Goal: Task Accomplishment & Management: Manage account settings

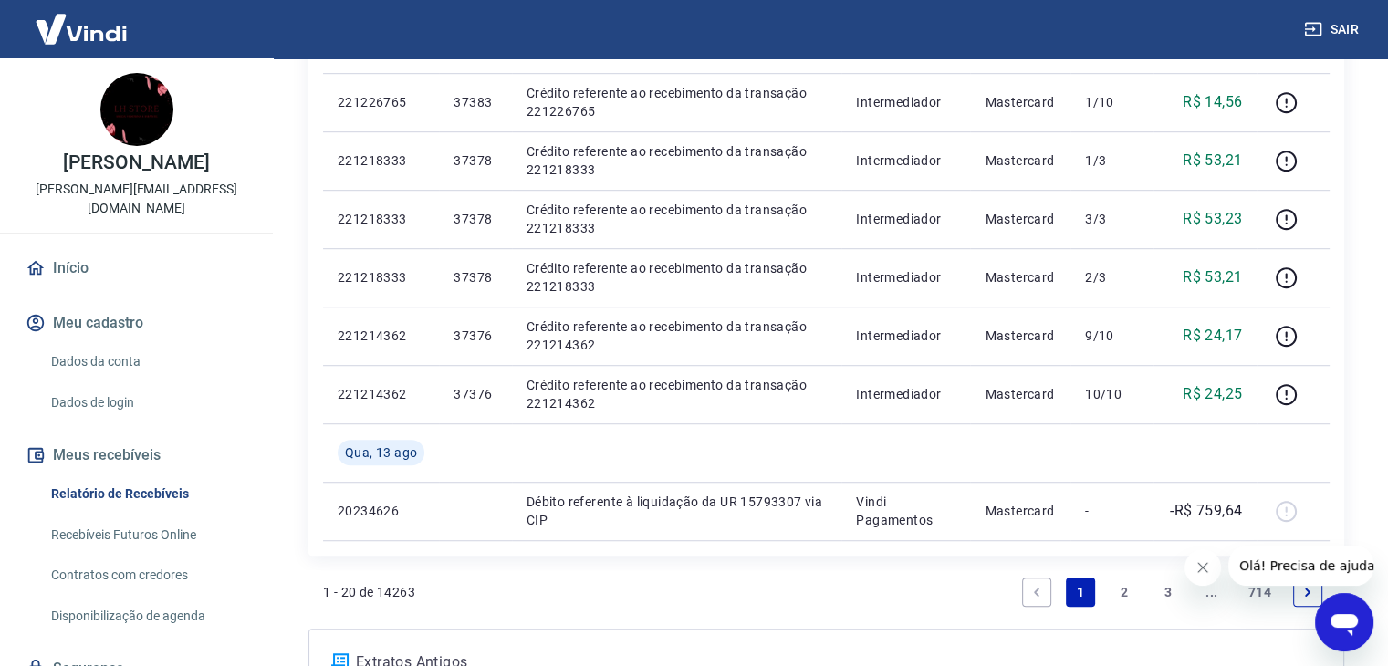
scroll to position [1246, 0]
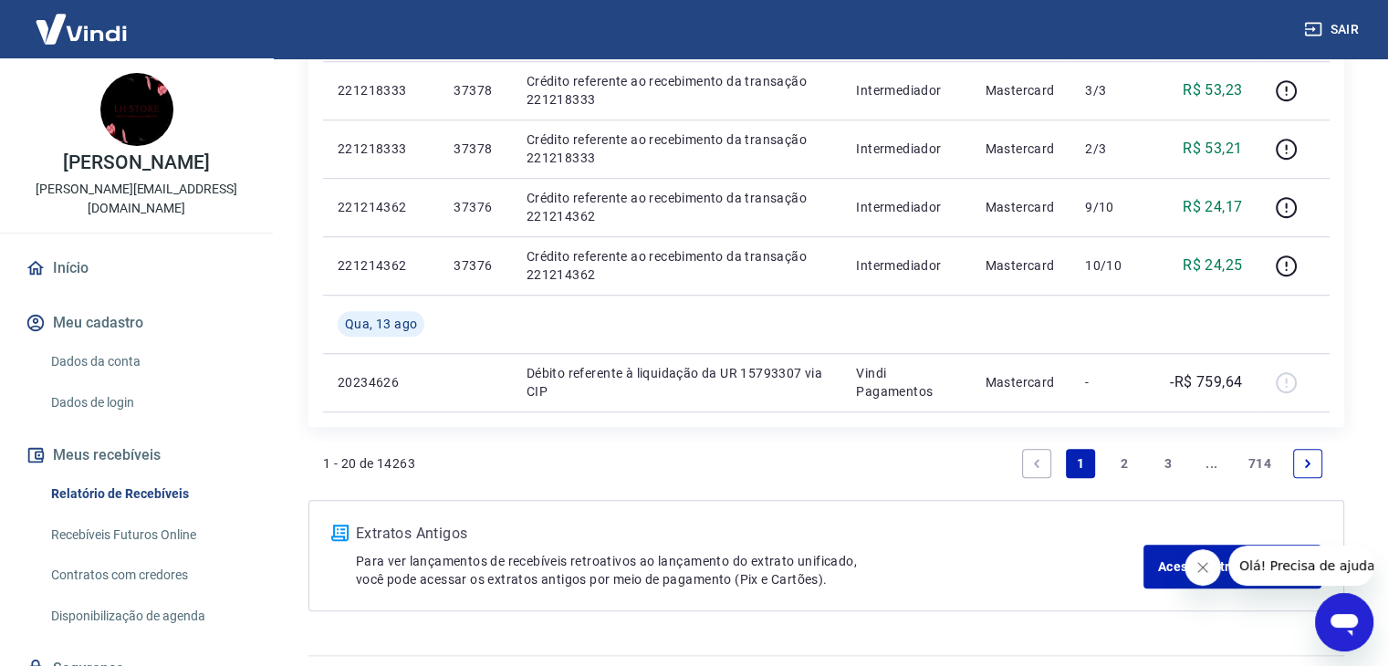
click at [1124, 461] on link "2" at bounding box center [1124, 463] width 29 height 29
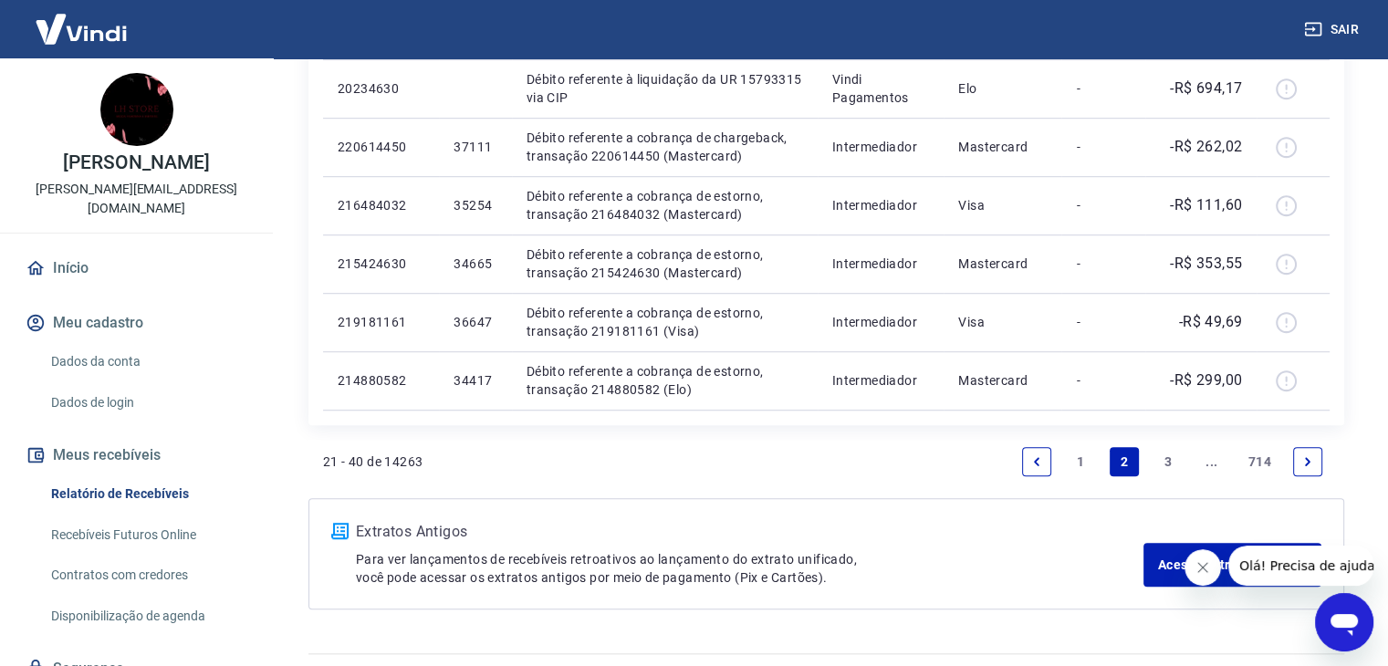
scroll to position [1233, 0]
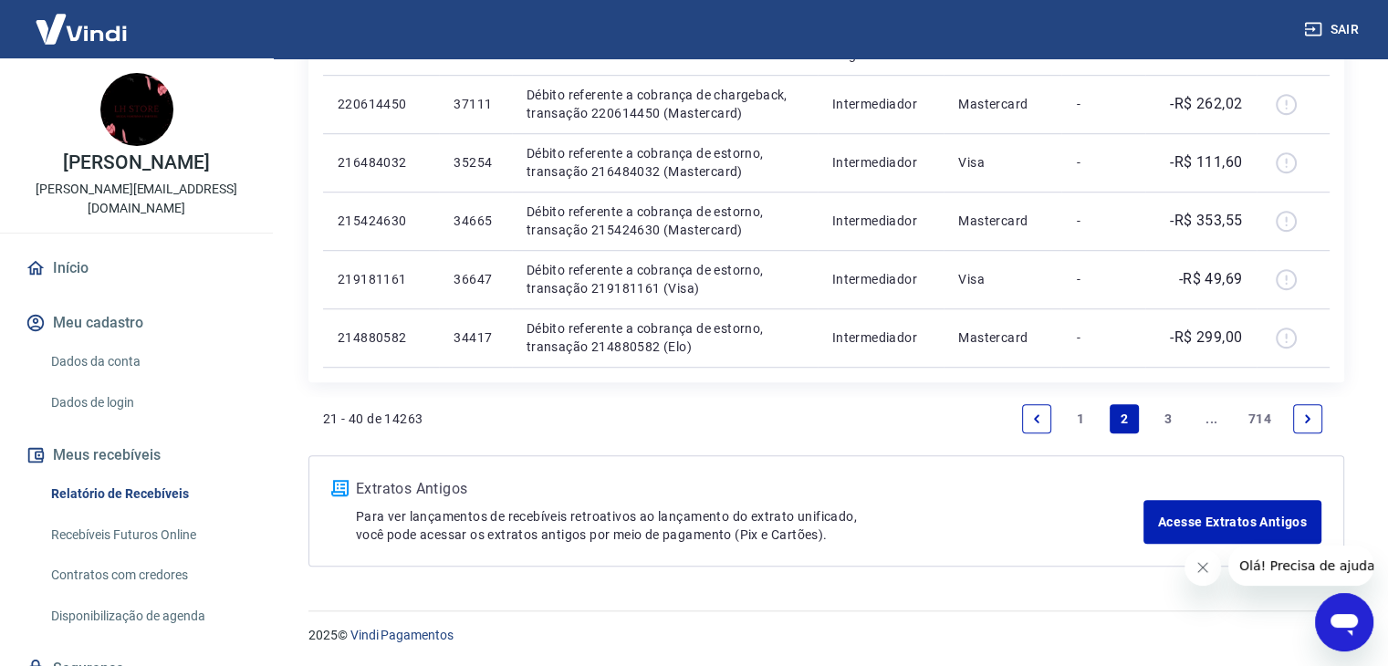
click at [1077, 420] on link "1" at bounding box center [1080, 418] width 29 height 29
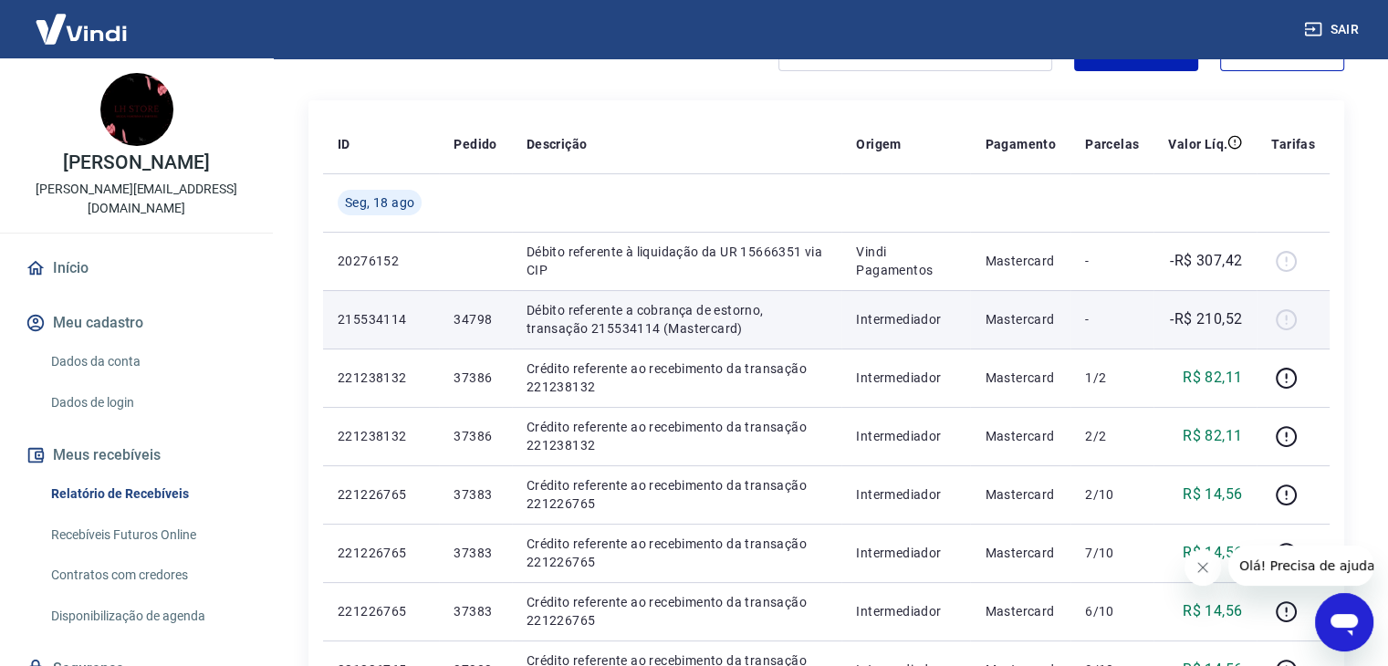
scroll to position [274, 0]
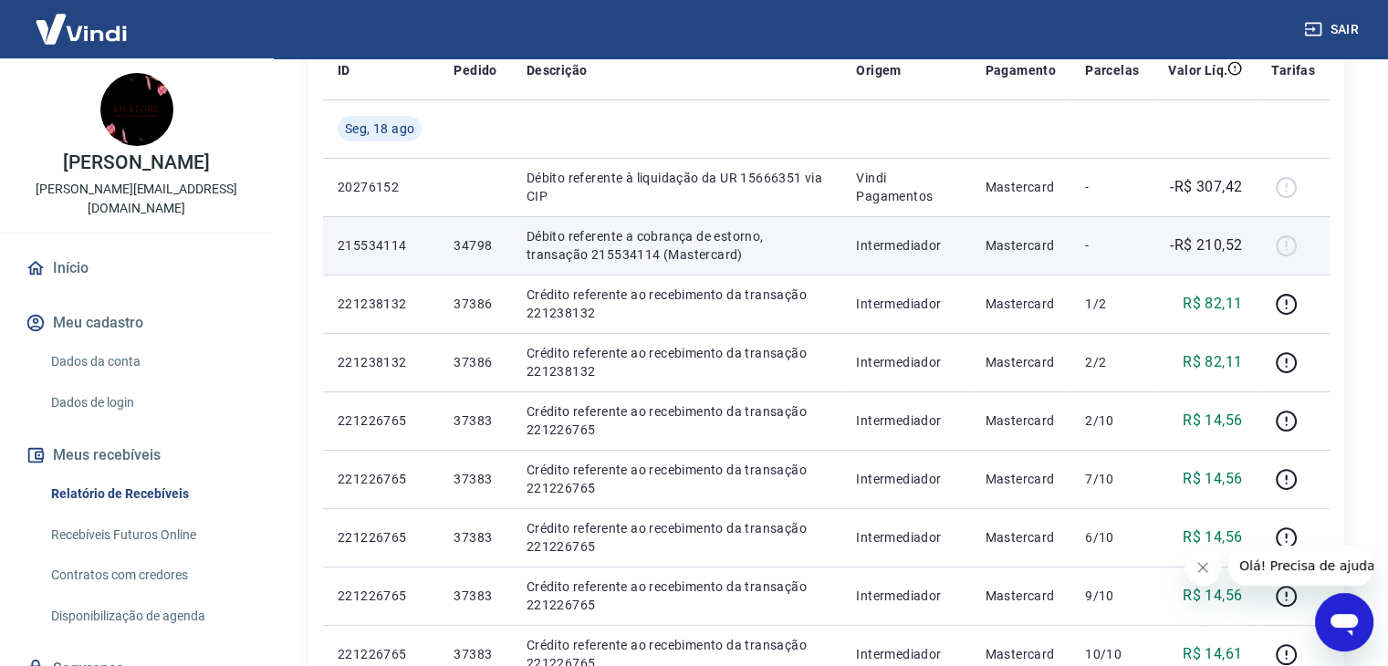
click at [456, 245] on p "34798" at bounding box center [474, 245] width 43 height 18
